Goal: Task Accomplishment & Management: Complete application form

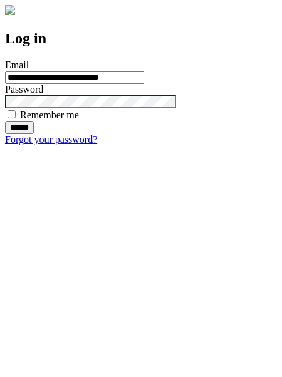
type input "**********"
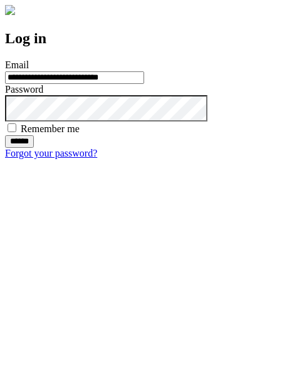
click at [34, 148] on input "******" at bounding box center [19, 141] width 29 height 13
